Goal: Task Accomplishment & Management: Use online tool/utility

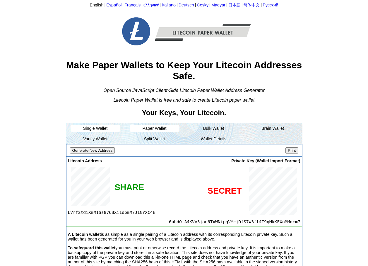
click at [154, 125] on li "Paper Wallet" at bounding box center [155, 128] width 50 height 7
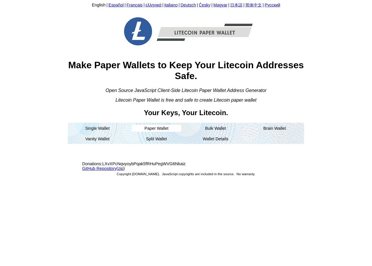
click at [155, 130] on li "Paper Wallet" at bounding box center [157, 128] width 50 height 7
click at [172, 126] on li "Paper Wallet" at bounding box center [157, 128] width 50 height 7
click at [216, 138] on li "Wallet Details" at bounding box center [216, 138] width 50 height 7
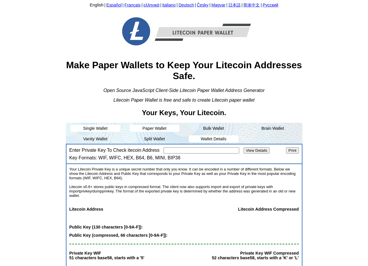
click at [95, 128] on li "Single Wallet" at bounding box center [96, 128] width 50 height 7
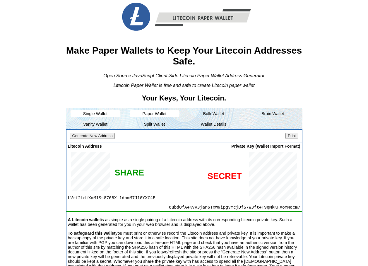
scroll to position [29, 0]
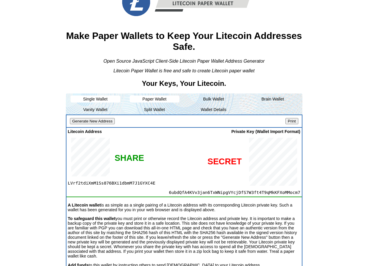
click at [287, 122] on input "Print" at bounding box center [291, 121] width 13 height 6
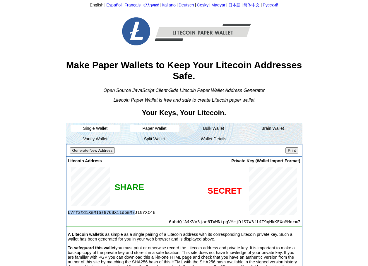
drag, startPoint x: 68, startPoint y: 212, endPoint x: 129, endPoint y: 219, distance: 61.7
click at [129, 219] on div "Litecoin Address LVrf2tdiXmM1Ss876BXi1dbmM7J1GYXC4E SHARE" at bounding box center [103, 191] width 70 height 66
drag, startPoint x: 129, startPoint y: 219, endPoint x: 154, endPoint y: 221, distance: 25.0
click at [154, 221] on span "6ubdQfA4KVv3jan6TxWNipgVYcjDfS7W3ft4T9qMkKFXoMMocm7" at bounding box center [219, 221] width 163 height 5
click at [147, 212] on div at bounding box center [219, 191] width 163 height 56
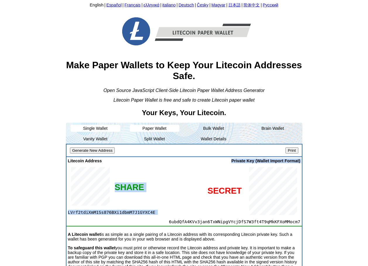
drag, startPoint x: 147, startPoint y: 212, endPoint x: 68, endPoint y: 213, distance: 79.1
click at [68, 213] on div "Litecoin Address LVrf2tdiXmM1Ss876BXi1dbmM7J1GYXC4E SHARE Private Key (Wallet I…" at bounding box center [183, 195] width 235 height 76
drag, startPoint x: 68, startPoint y: 213, endPoint x: 102, endPoint y: 211, distance: 34.3
copy div "LVrf2tdiXmM1Ss876BXi1dbmM7J1GYXC4E SHARE Private Key (Wallet Import Format)"
click at [170, 209] on div at bounding box center [219, 191] width 163 height 56
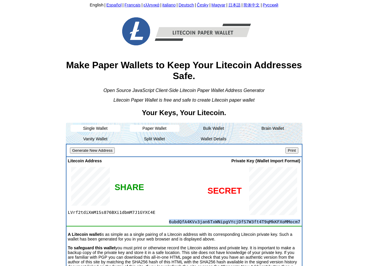
drag, startPoint x: 181, startPoint y: 220, endPoint x: 300, endPoint y: 223, distance: 118.9
click at [300, 223] on span "6ubdQfA4KVv3jan6TxWNipgVYcjDfS7W3ft4T9qMkKFXoMMocm7" at bounding box center [219, 221] width 163 height 5
drag, startPoint x: 300, startPoint y: 223, endPoint x: 259, endPoint y: 219, distance: 41.7
copy span "6ubdQfA4KVv3jan6TxWNipgVYcjDfS7W3ft4T9qMkKFXoMMocm7"
